Goal: Information Seeking & Learning: Learn about a topic

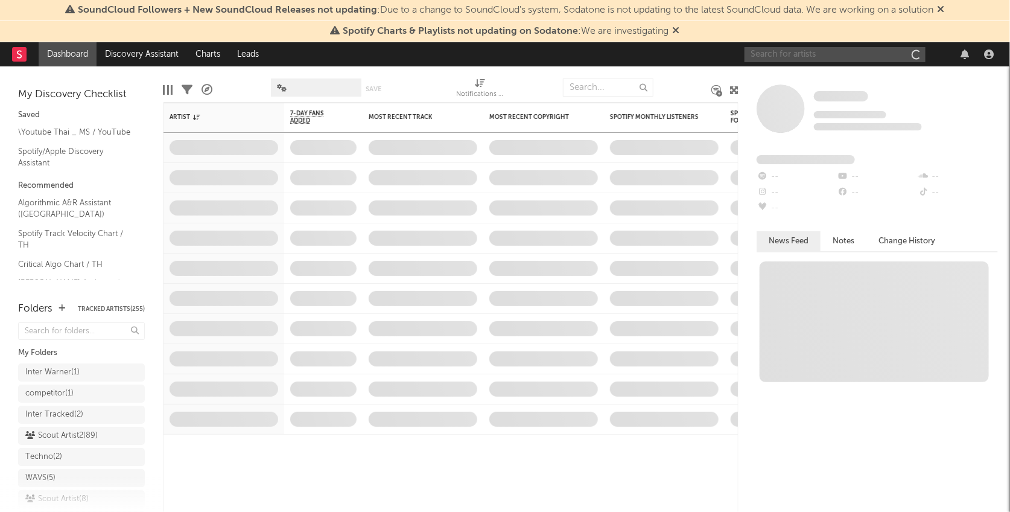
click at [807, 57] on input "text" at bounding box center [835, 54] width 181 height 15
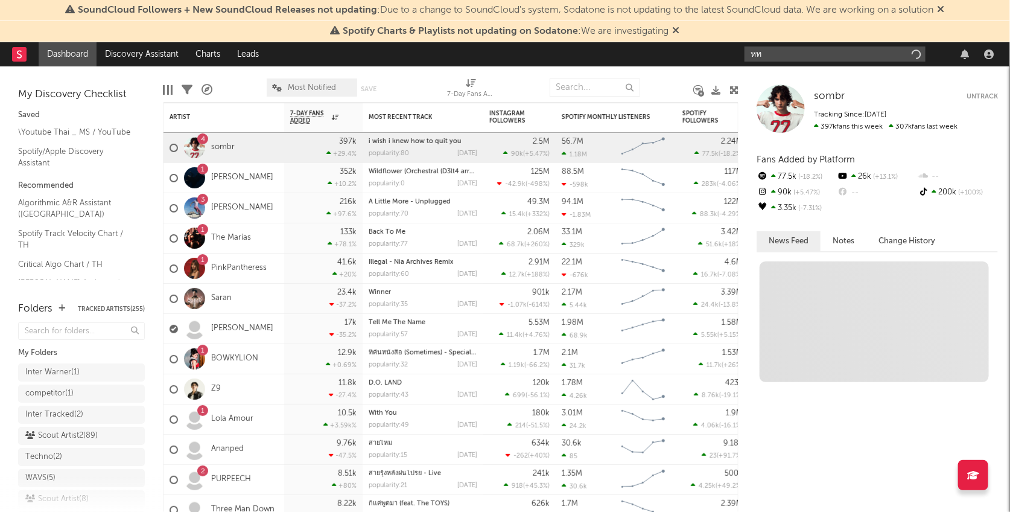
type input "ห"
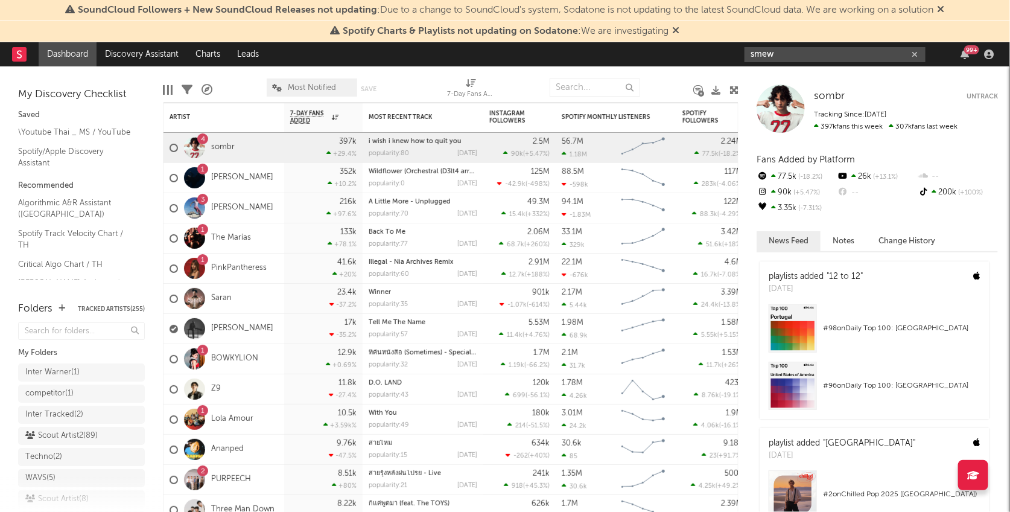
click at [784, 51] on input "smew" at bounding box center [835, 54] width 181 height 15
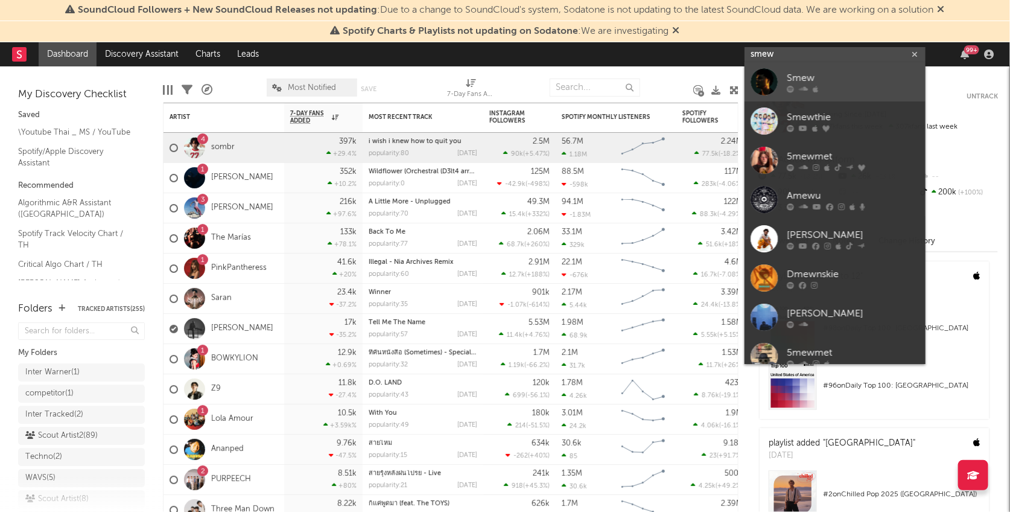
type input "smew"
click at [771, 80] on div at bounding box center [764, 81] width 27 height 27
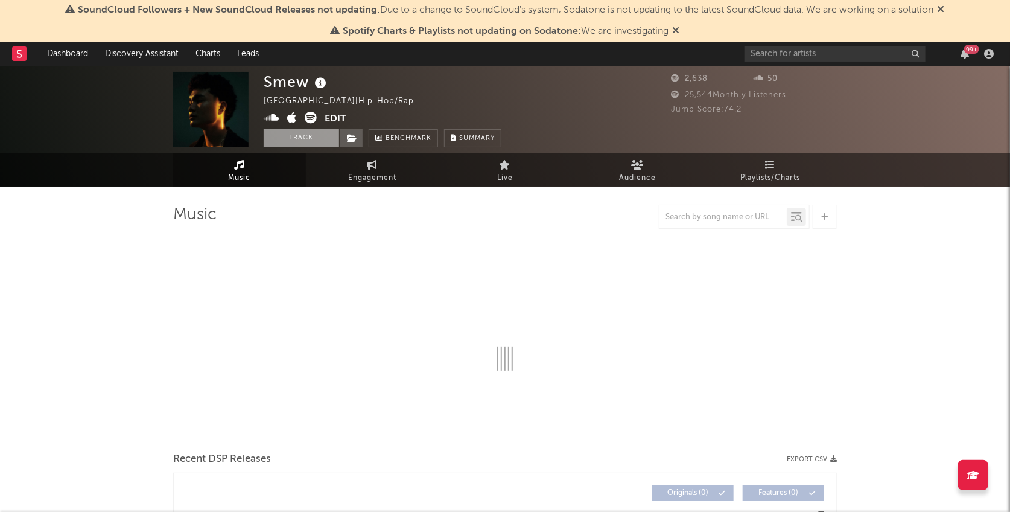
select select "1w"
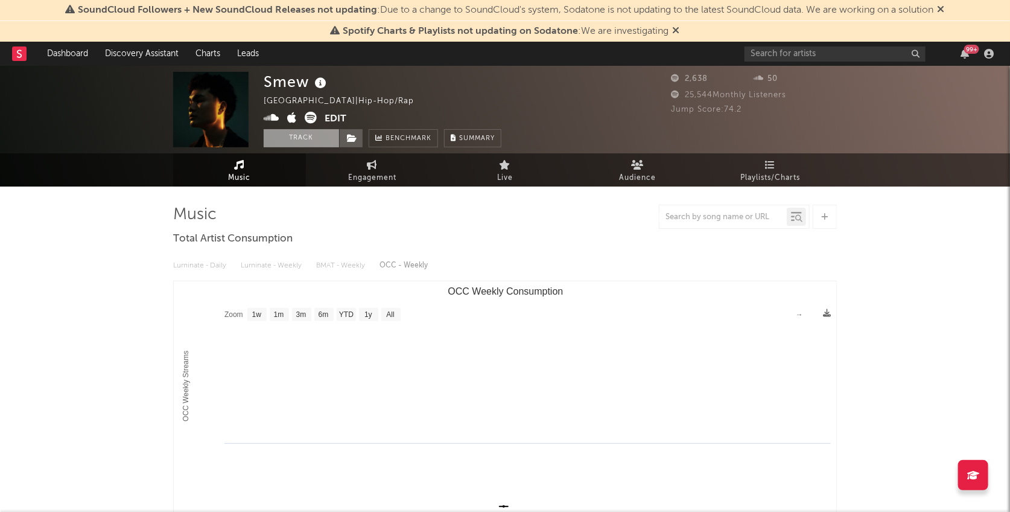
click at [324, 142] on button "Track" at bounding box center [301, 138] width 75 height 18
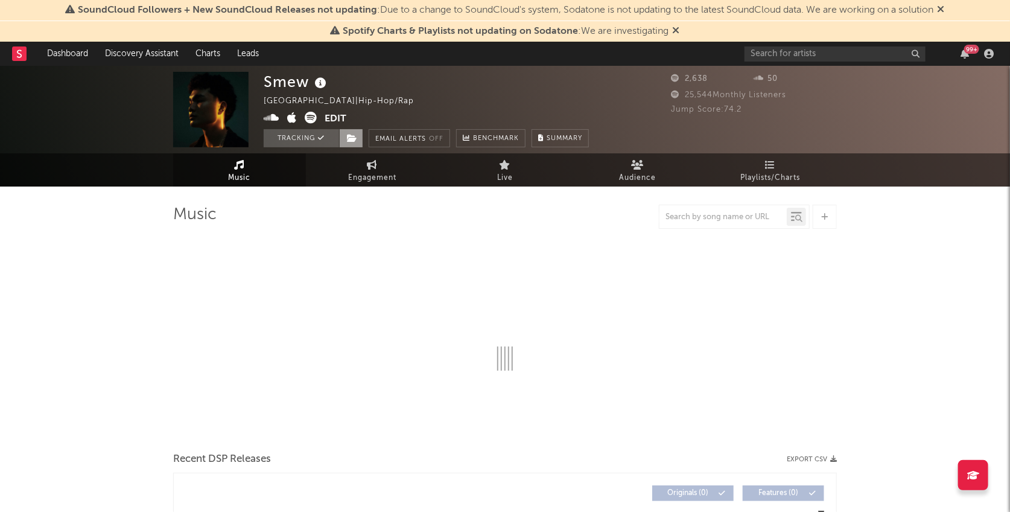
click at [353, 140] on icon at bounding box center [352, 138] width 10 height 8
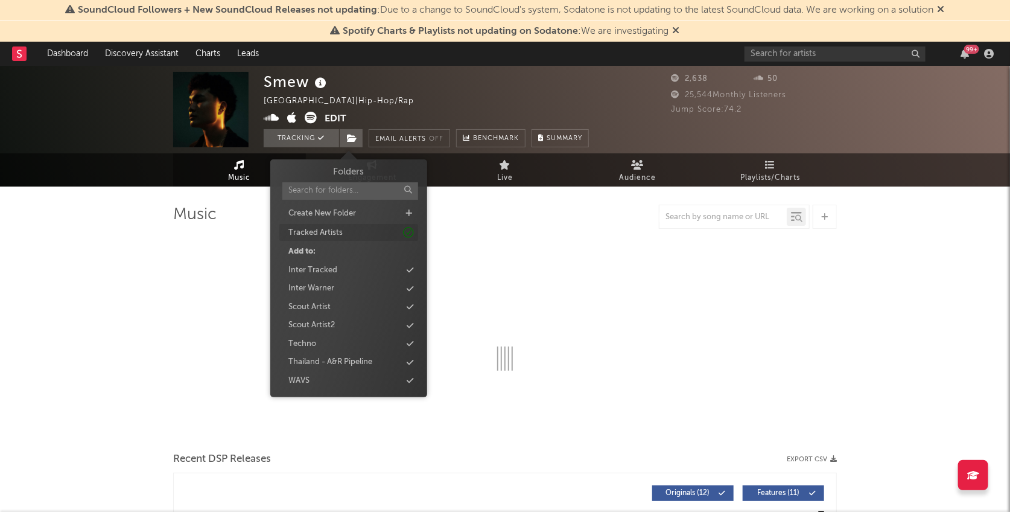
select select "1w"
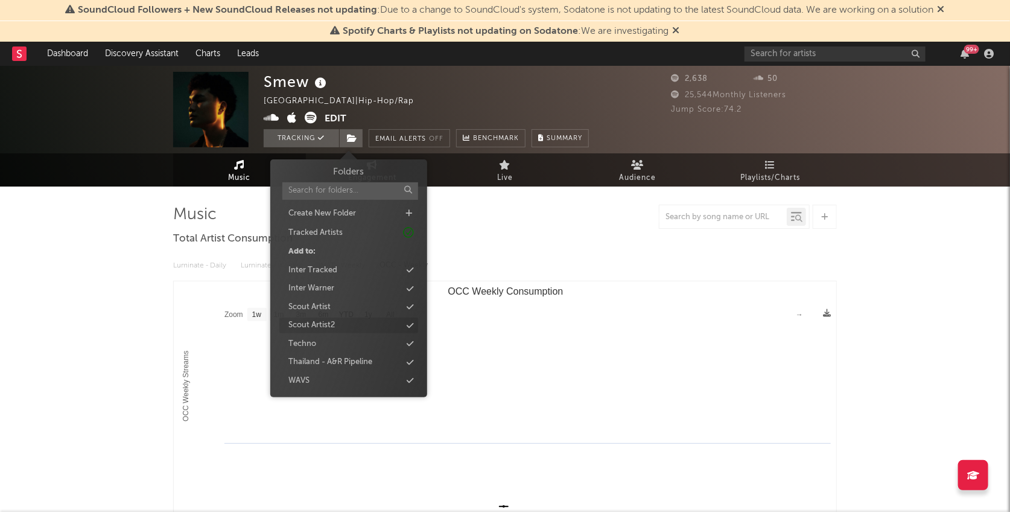
click at [358, 331] on div "Scout Artist2" at bounding box center [348, 325] width 139 height 16
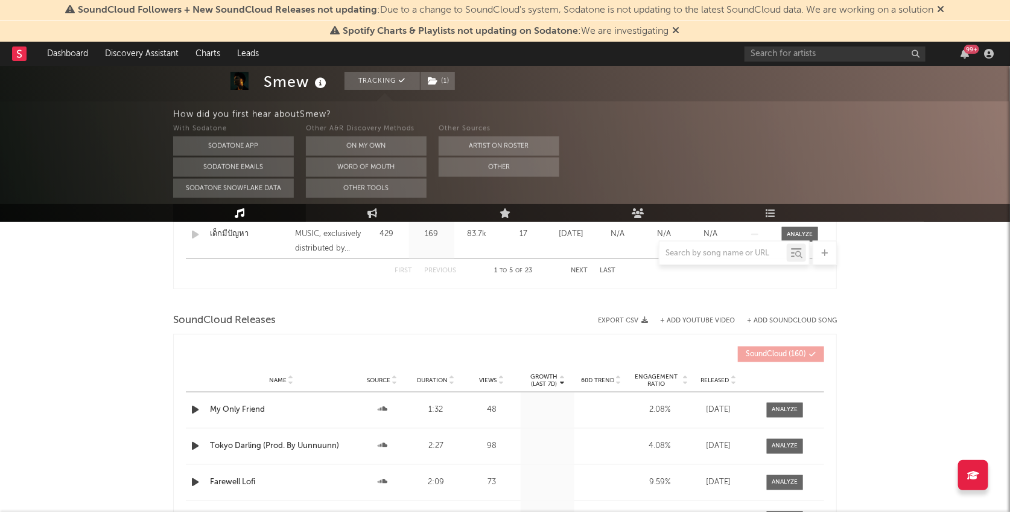
scroll to position [694, 0]
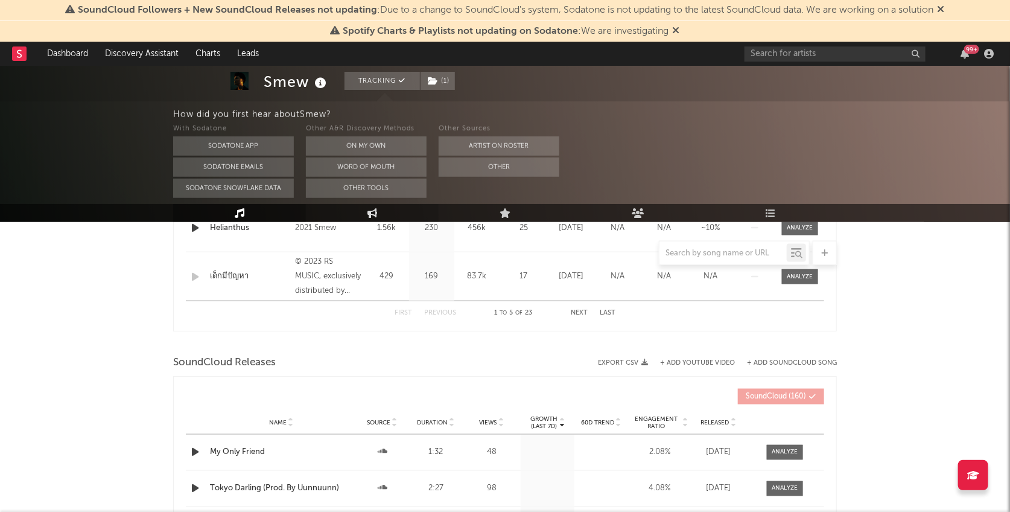
click at [368, 209] on icon at bounding box center [373, 213] width 10 height 10
select select "1w"
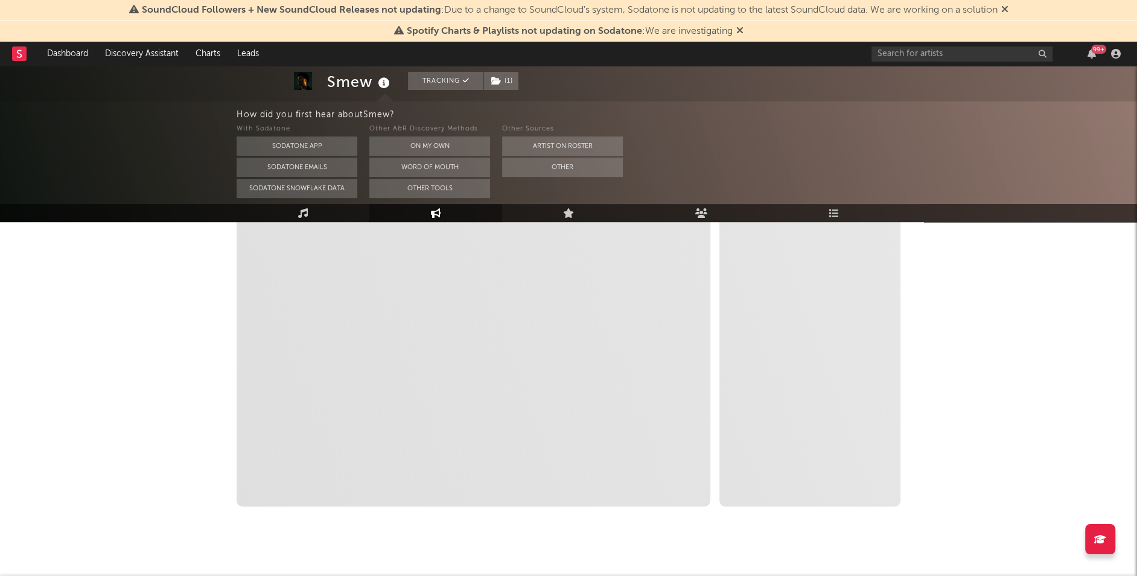
scroll to position [232, 0]
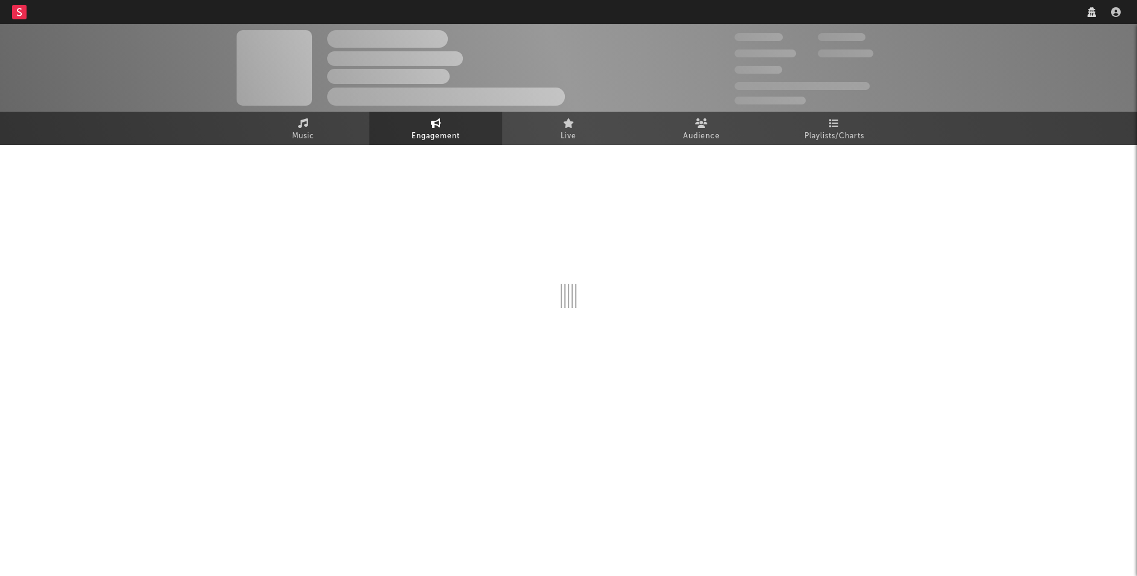
select select "1w"
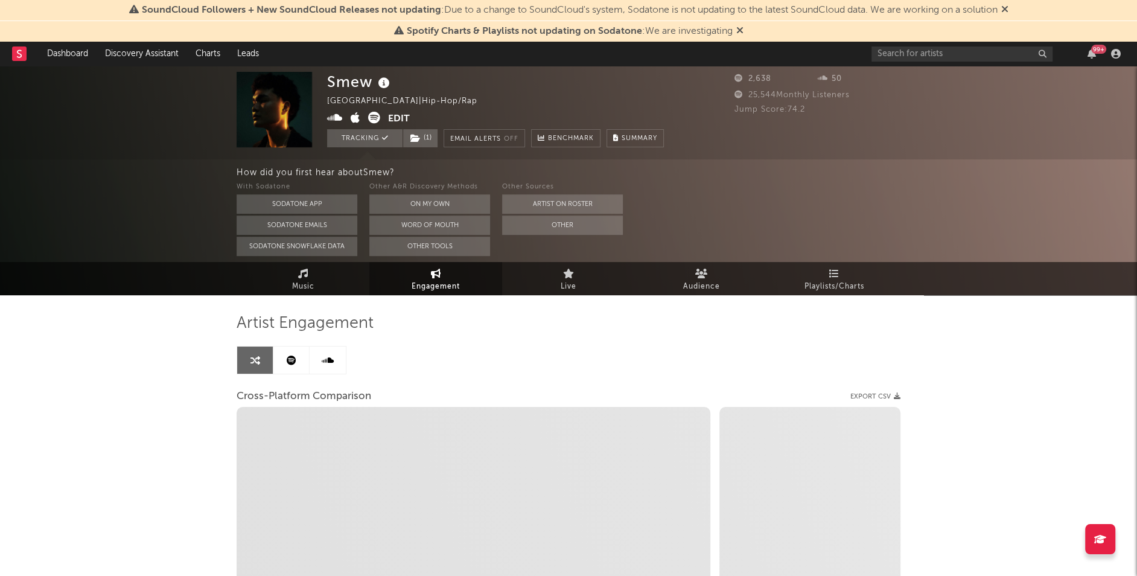
select select "1m"
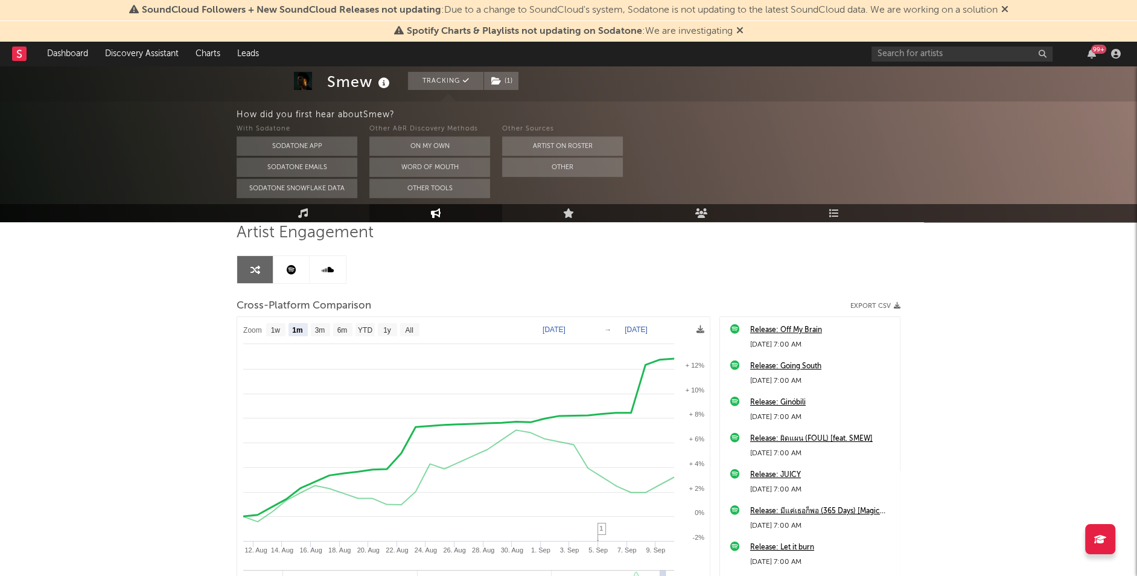
scroll to position [46, 0]
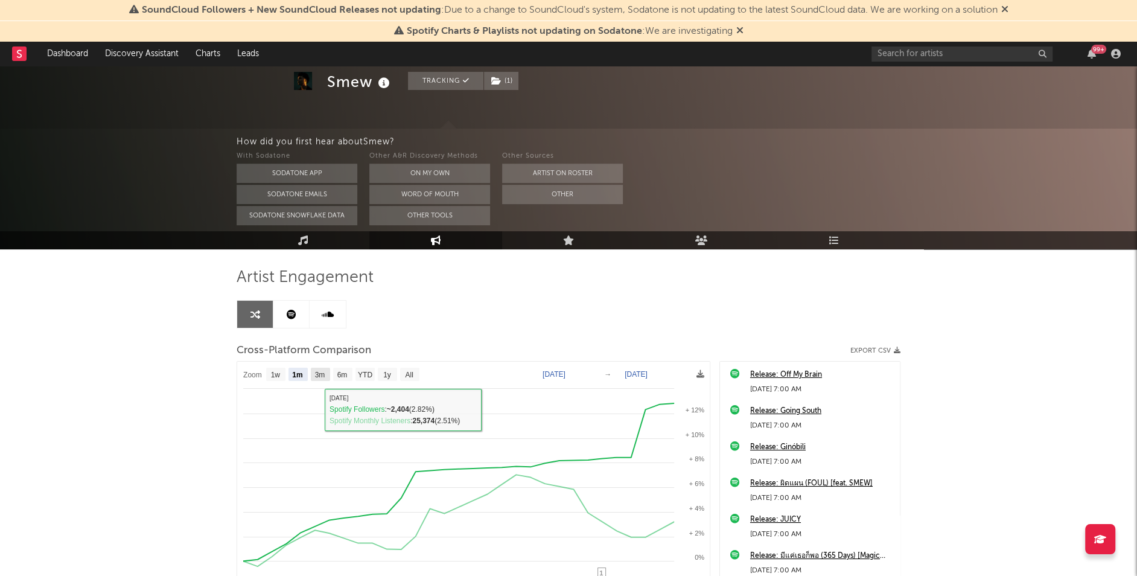
click at [322, 371] on text "3m" at bounding box center [320, 375] width 10 height 8
select select "3m"
type input "[DATE]"
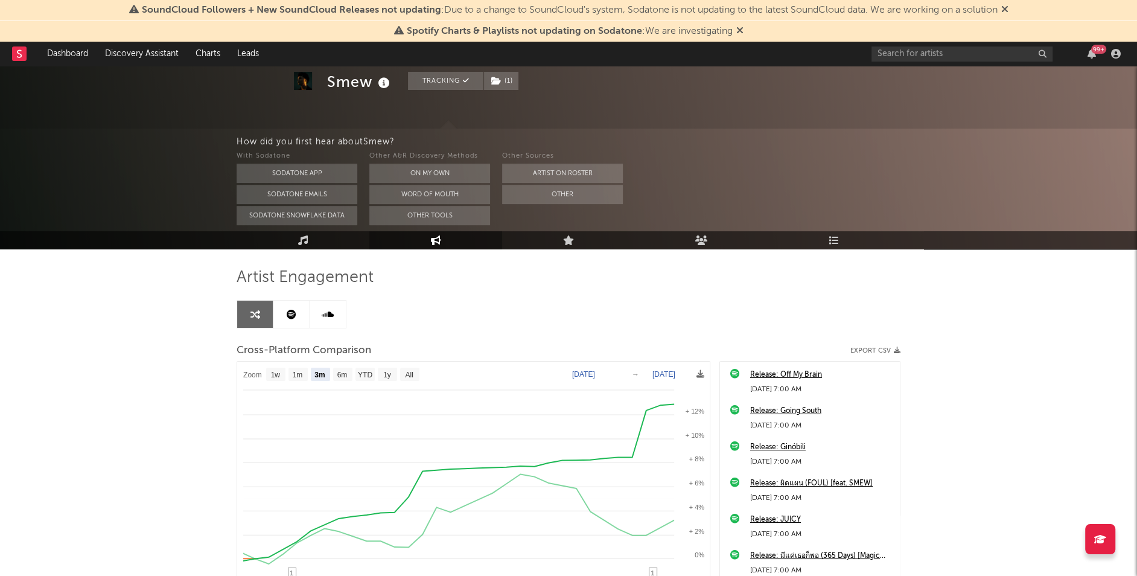
select select "3m"
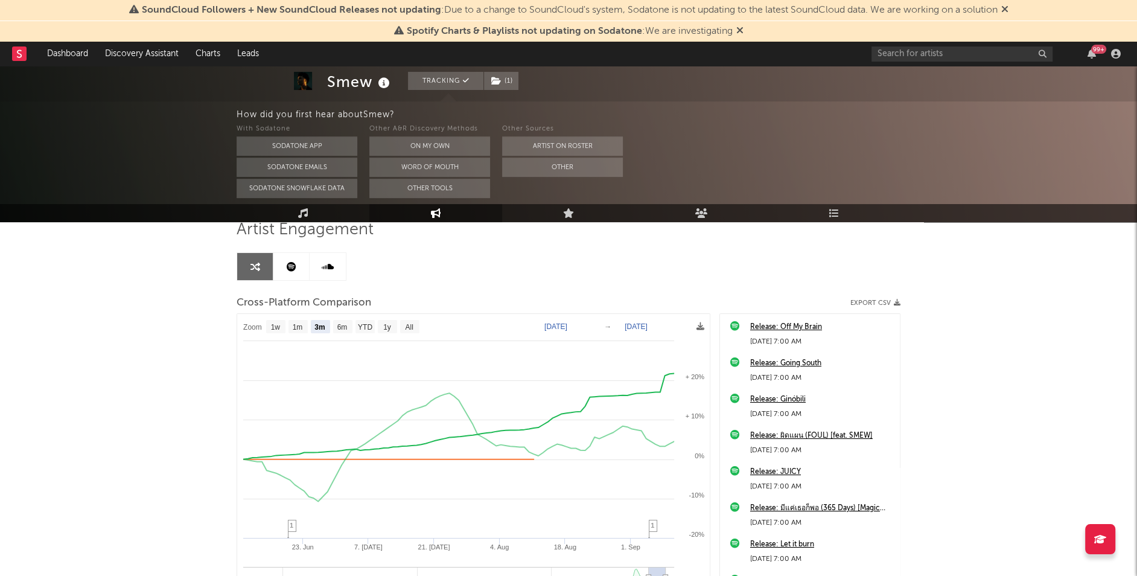
scroll to position [94, 0]
